Goal: Task Accomplishment & Management: Use online tool/utility

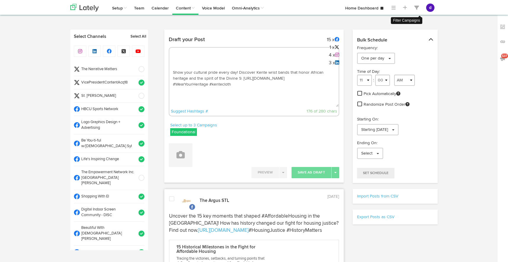
select select "11"
select select "32"
select select "11"
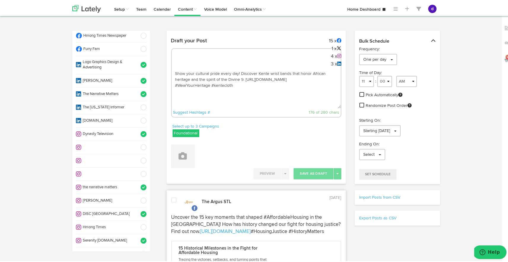
drag, startPoint x: 268, startPoint y: 90, endPoint x: 151, endPoint y: 67, distance: 119.7
paste textarea "ARGUS News. Now. E news [DATE] Have ideas for [GEOGRAPHIC_DATA][PERSON_NAME]? […"
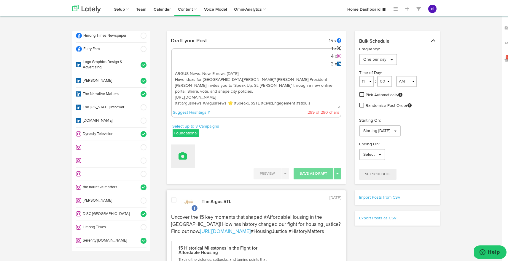
type textarea "ARGUS News. Now. E news [DATE] Have ideas for [GEOGRAPHIC_DATA][PERSON_NAME]? […"
click at [179, 157] on icon at bounding box center [183, 155] width 8 height 8
click at [192, 197] on link "Upload Images" at bounding box center [199, 193] width 56 height 9
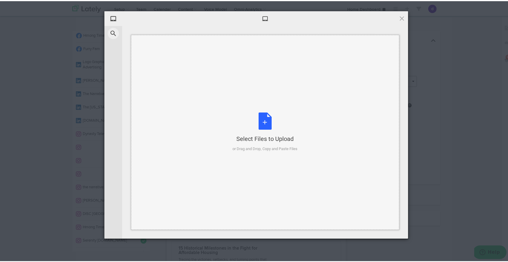
click at [264, 130] on div "Select Files to Upload or Drag and Drop, Copy and Paste Files" at bounding box center [265, 131] width 65 height 39
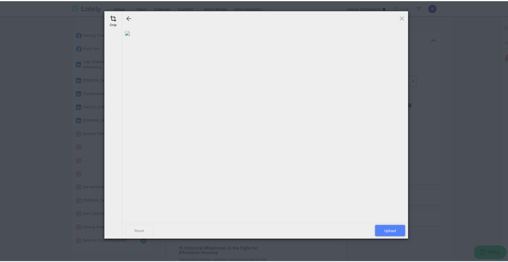
click at [381, 227] on span "Upload" at bounding box center [390, 229] width 30 height 11
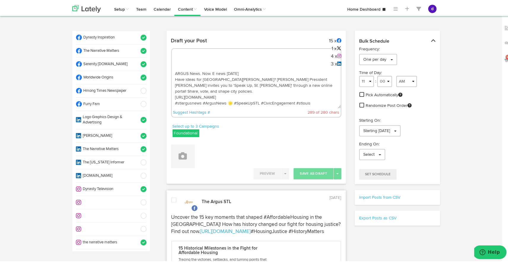
scroll to position [273, 0]
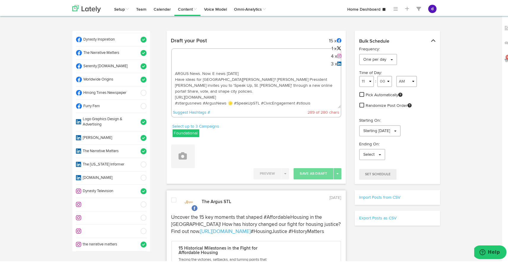
click at [137, 76] on span at bounding box center [142, 79] width 10 height 6
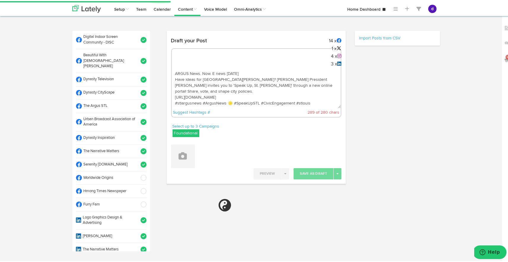
scroll to position [169, 0]
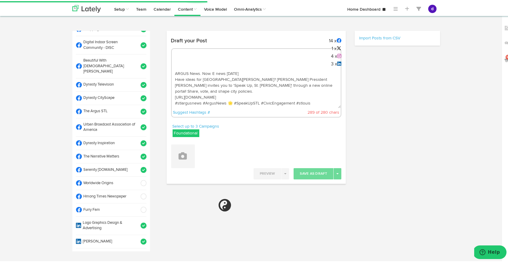
click at [137, 108] on span at bounding box center [142, 111] width 10 height 6
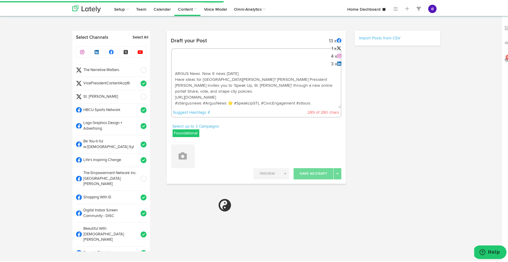
scroll to position [0, 0]
select select "11"
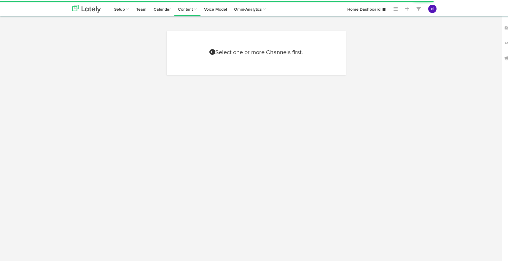
select select "9"
select select "51"
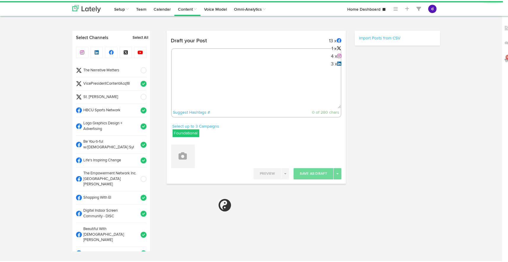
click at [187, 66] on div "Suggest Hashtags # 0 of 280 chars" at bounding box center [256, 81] width 171 height 69
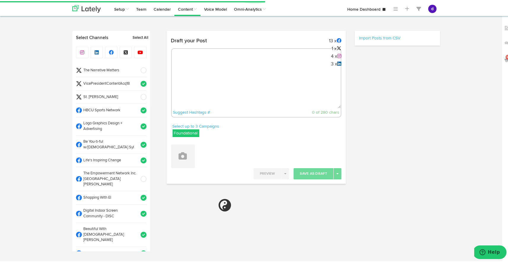
select select "11"
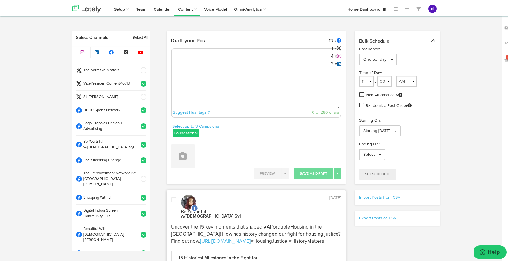
click at [187, 70] on textarea at bounding box center [256, 87] width 169 height 39
paste textarea "ARGUS News. Now. E news [DATE] Have ideas for [GEOGRAPHIC_DATA][PERSON_NAME]? […"
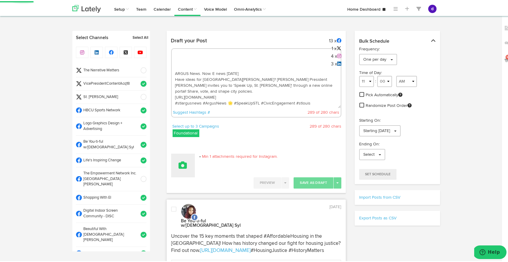
type textarea "ARGUS News. Now. E news [DATE] Have ideas for [GEOGRAPHIC_DATA][PERSON_NAME]? […"
click at [181, 164] on icon at bounding box center [183, 164] width 8 height 8
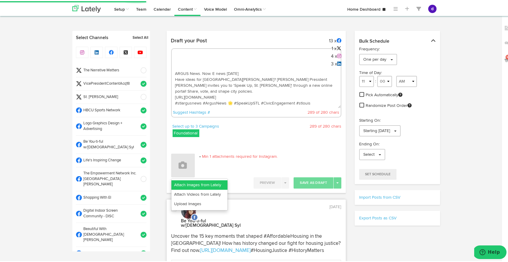
click at [184, 186] on link "Attach Images from Lately" at bounding box center [199, 183] width 56 height 9
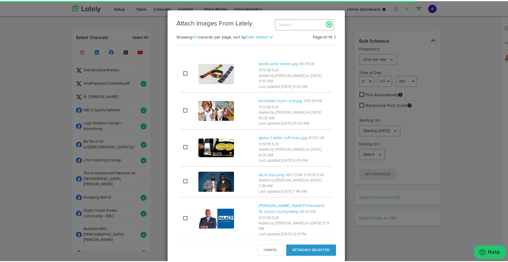
click at [327, 25] on link at bounding box center [329, 23] width 10 height 10
click at [259, 250] on button "Cancel" at bounding box center [270, 249] width 26 height 11
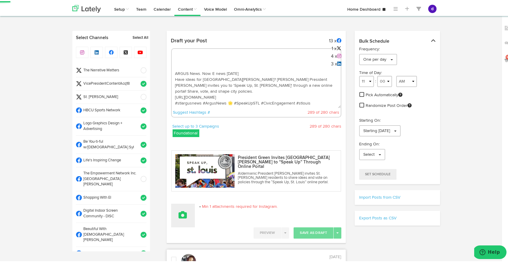
click at [185, 213] on button at bounding box center [183, 215] width 24 height 24
click at [192, 249] on link "Upload Images" at bounding box center [199, 253] width 56 height 9
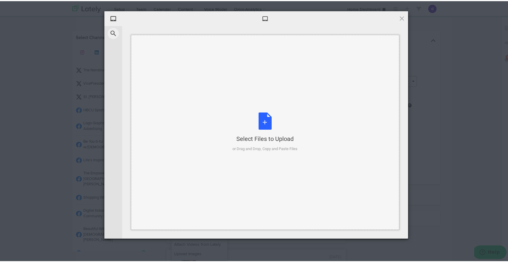
click at [254, 118] on div "Select Files to Upload or Drag and Drop, Copy and Paste Files" at bounding box center [265, 131] width 65 height 39
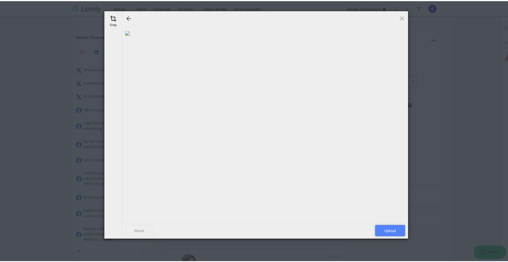
click at [375, 228] on span "Upload" at bounding box center [390, 229] width 30 height 11
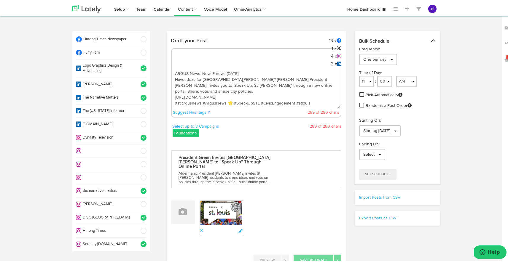
drag, startPoint x: 292, startPoint y: 101, endPoint x: 256, endPoint y: 102, distance: 36.2
click at [256, 102] on textarea "ARGUS News. Now. E news [DATE] Have ideas for [GEOGRAPHIC_DATA][PERSON_NAME]? […" at bounding box center [256, 87] width 169 height 39
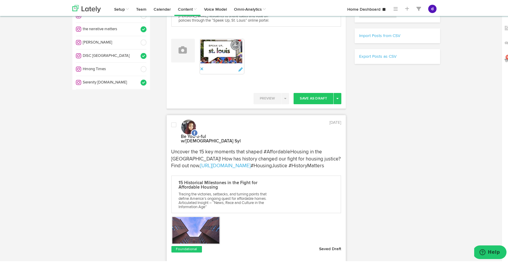
scroll to position [231, 0]
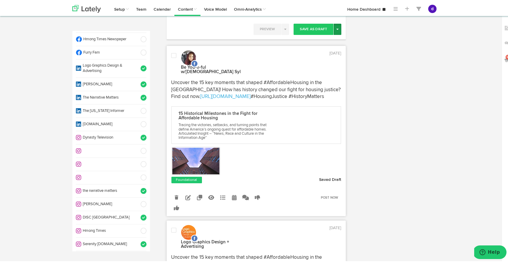
type textarea "ARGUS News. Now. E news September 23 Have ideas for St. Louis? Aldermanic Presi…"
click at [337, 23] on button "Toggle Dropdown" at bounding box center [338, 28] width 8 height 11
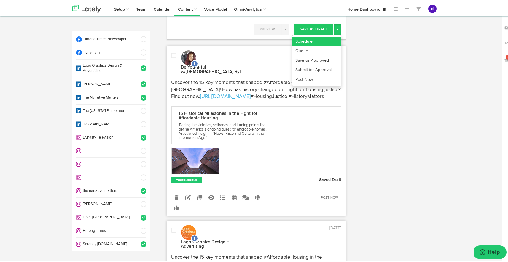
click at [310, 36] on link "Schedule" at bounding box center [316, 40] width 49 height 9
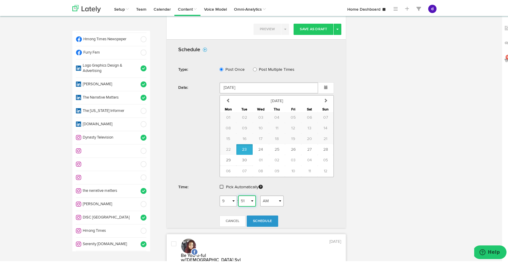
click at [247, 195] on select "00 01 02 03 04 05 06 07 08 09 10 11 12 13 14 15 16 17 18 19 20 21 22 23 24 25 2…" at bounding box center [247, 200] width 18 height 11
select select "53"
click at [238, 195] on select "00 01 02 03 04 05 06 07 08 09 10 11 12 13 14 15 16 17 18 19 20 21 22 23 24 25 2…" at bounding box center [247, 200] width 18 height 11
click at [259, 217] on link "Schedule" at bounding box center [262, 220] width 31 height 11
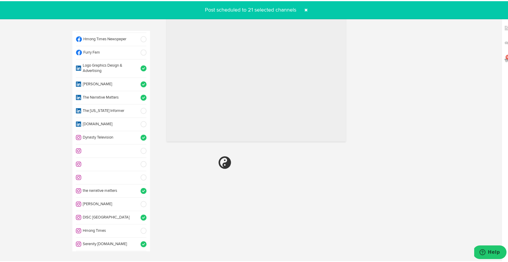
radio input "true"
select select "9"
select select "52"
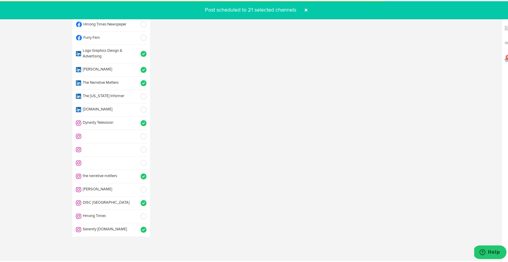
select select "11"
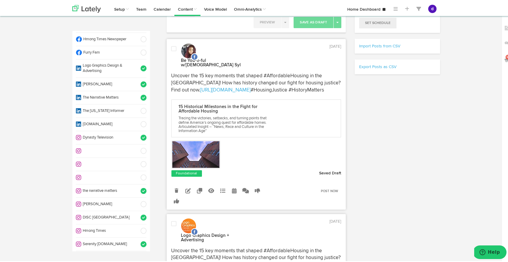
scroll to position [0, 0]
